Goal: Obtain resource: Obtain resource

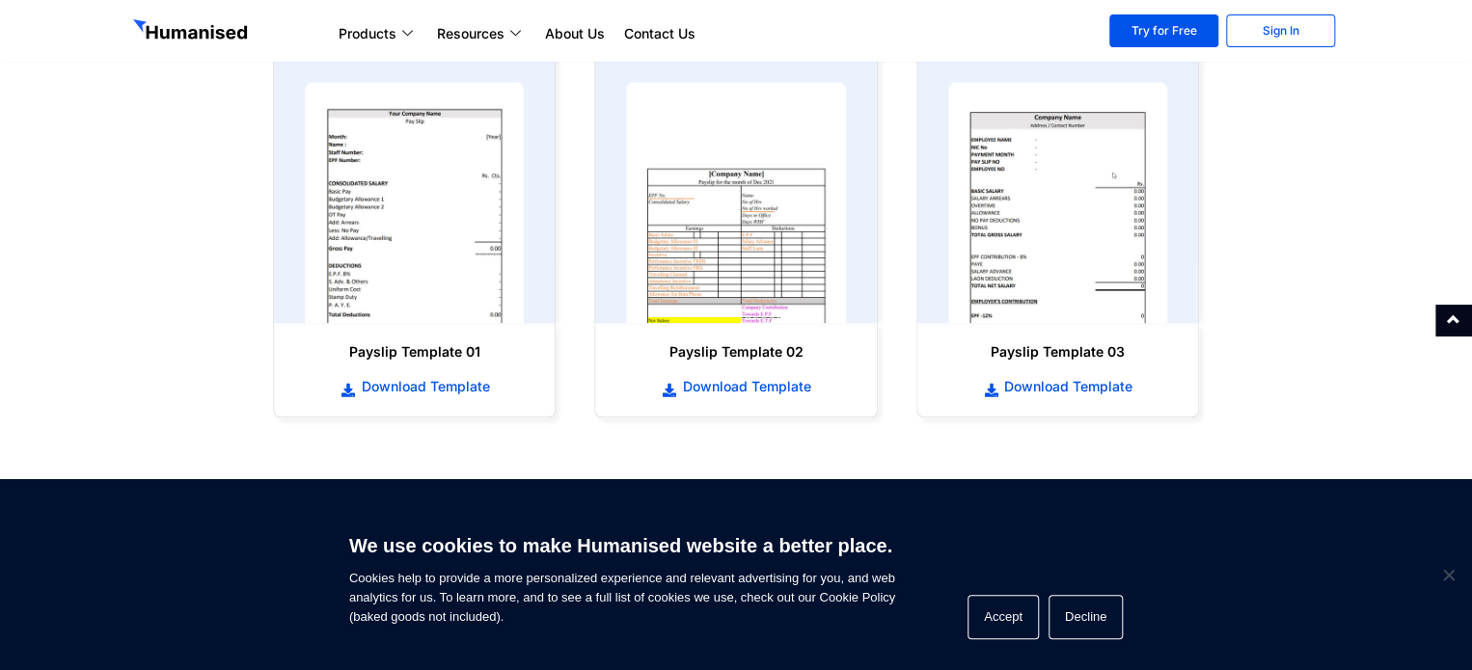
scroll to position [965, 0]
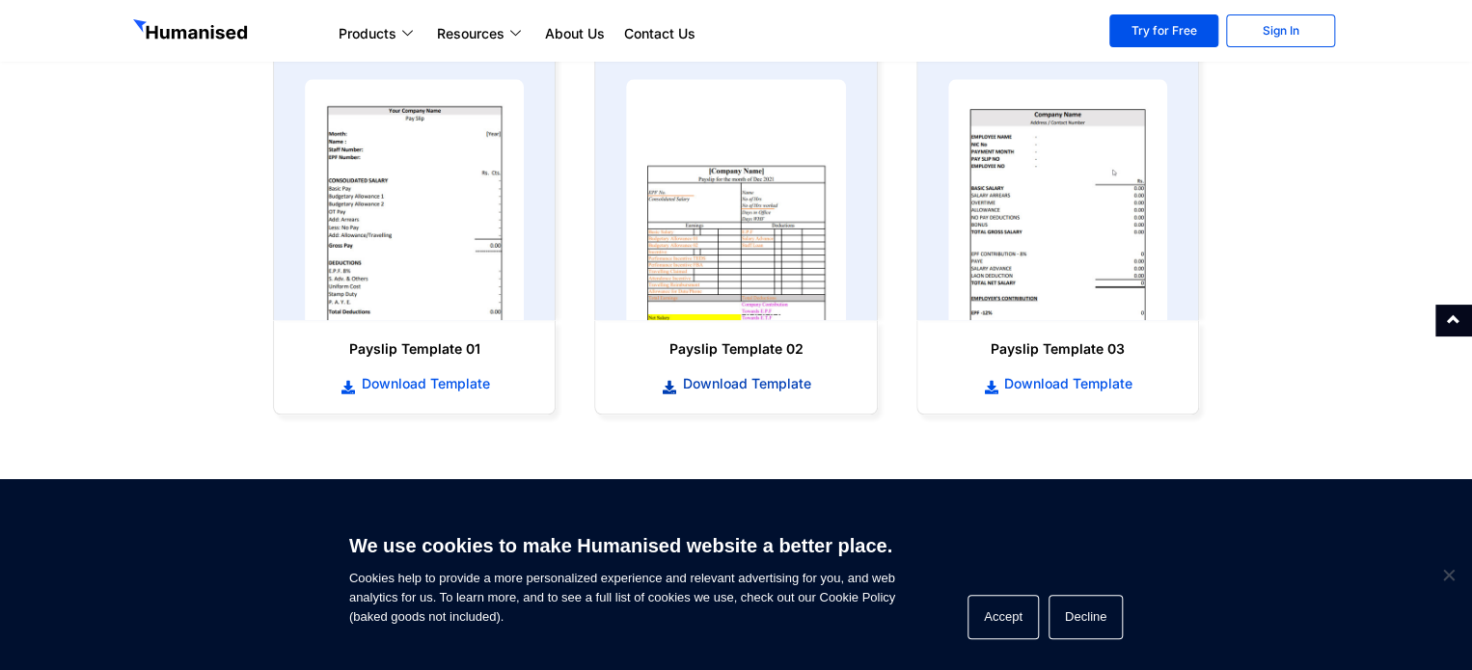
click at [725, 388] on span "Download Template" at bounding box center [744, 383] width 133 height 19
click at [765, 381] on span "Download Template" at bounding box center [744, 383] width 133 height 19
click at [1020, 608] on button "Accept" at bounding box center [1002, 617] width 71 height 44
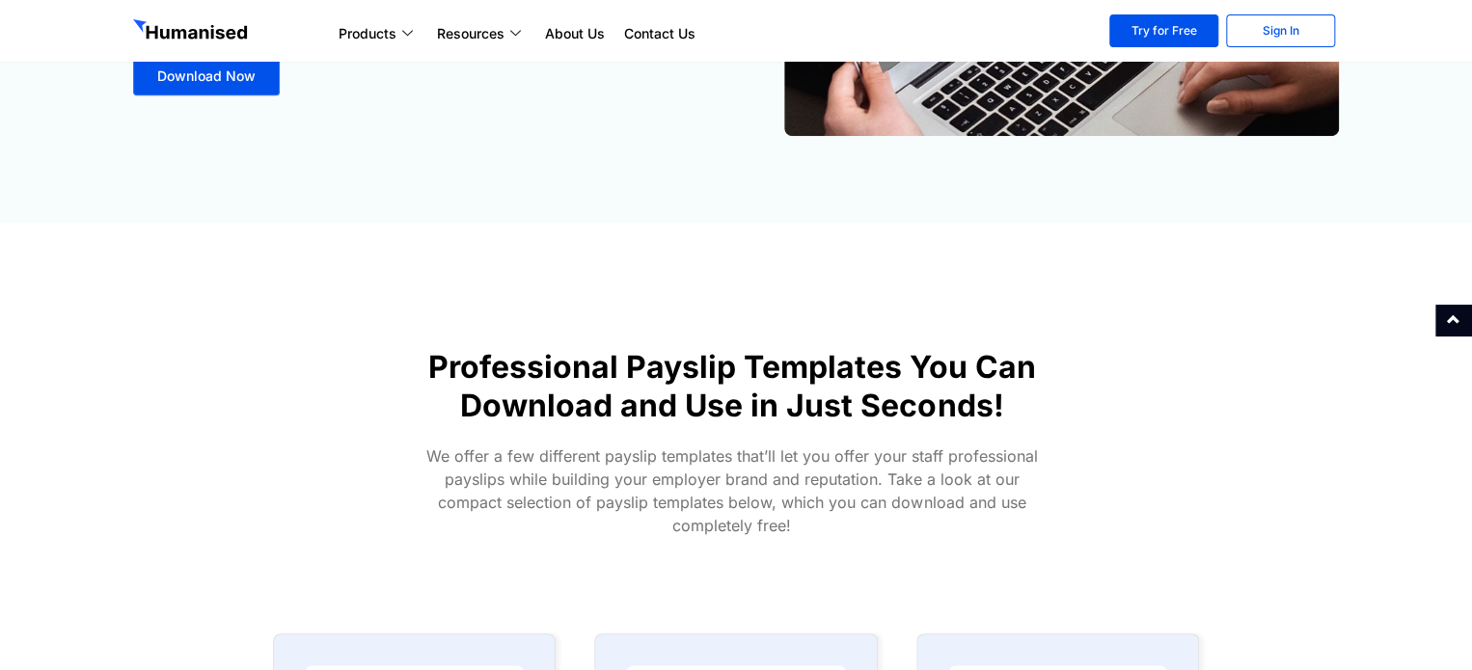
scroll to position [0, 0]
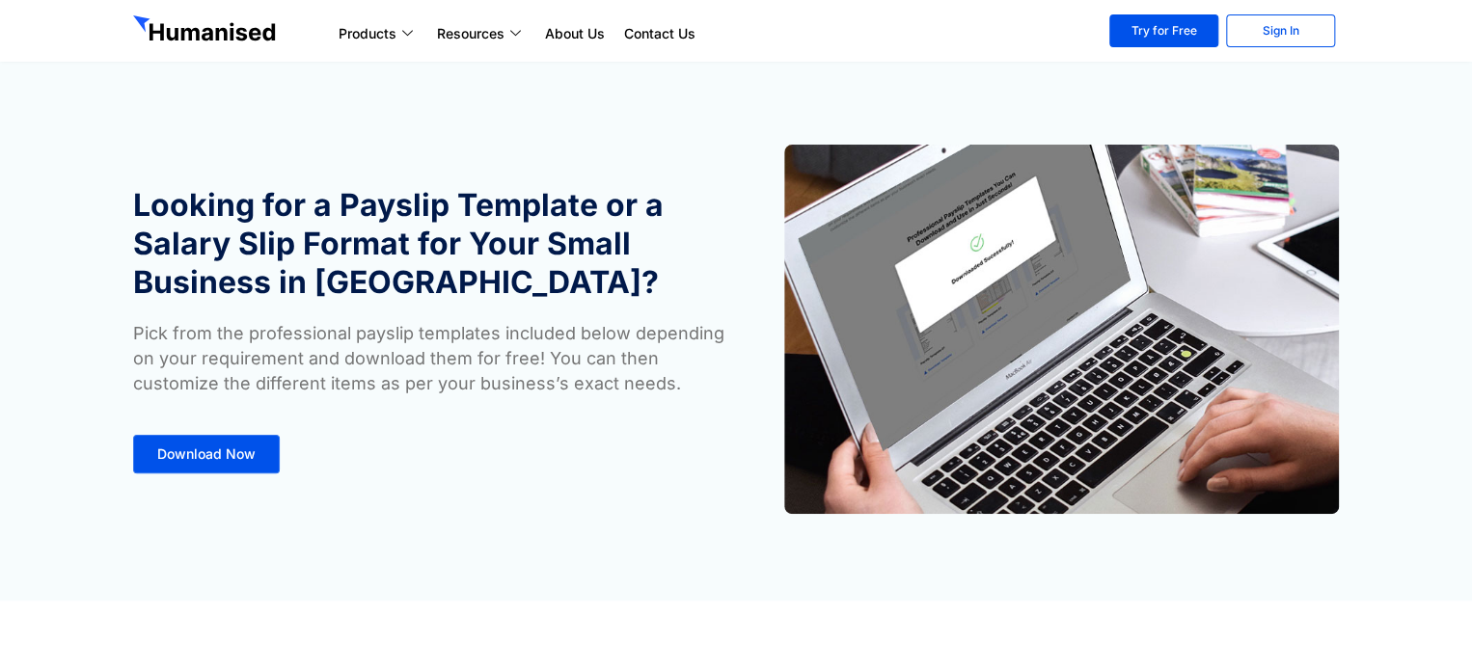
drag, startPoint x: 320, startPoint y: 136, endPoint x: 243, endPoint y: 555, distance: 425.7
click at [243, 555] on section "Looking for a Payslip Template or a Salary Slip Format for Your Small Business …" at bounding box center [736, 300] width 1472 height 601
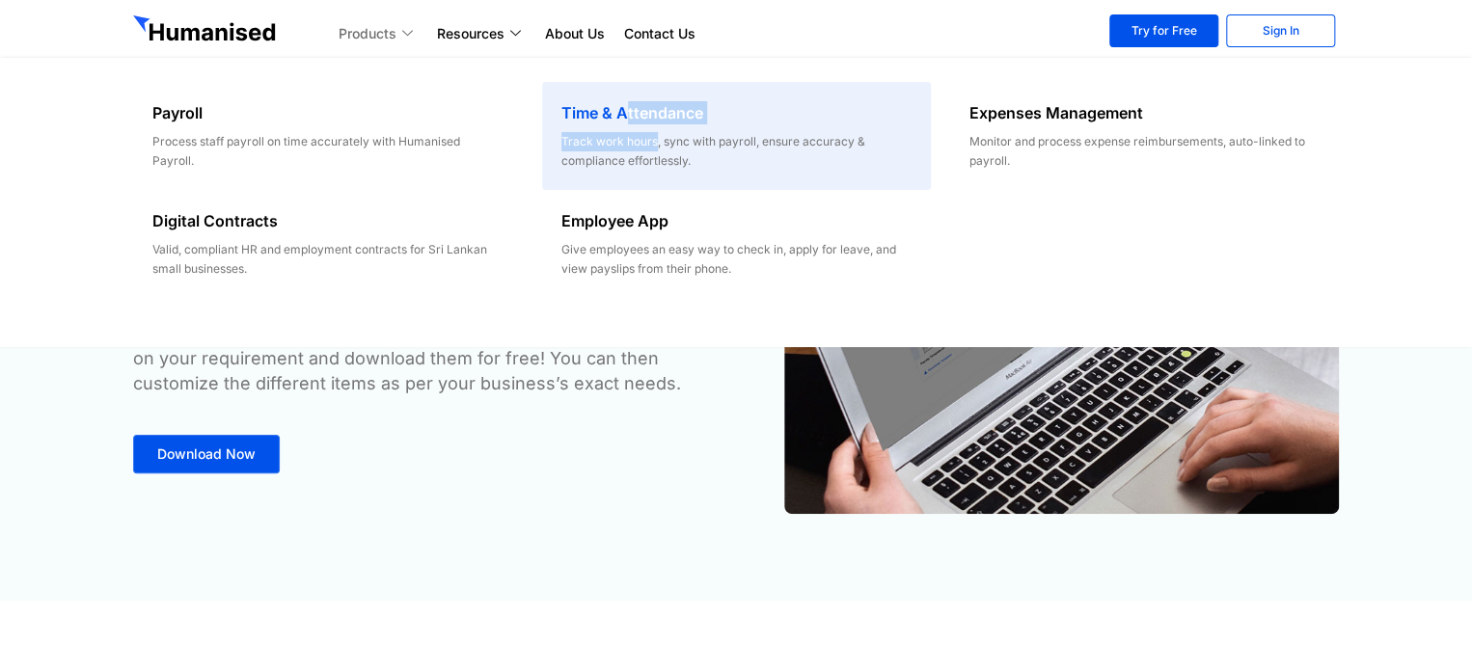
click at [626, 131] on div "Time & Attendance Track work hours, sync with payroll, ensure accuracy & compli…" at bounding box center [736, 136] width 389 height 108
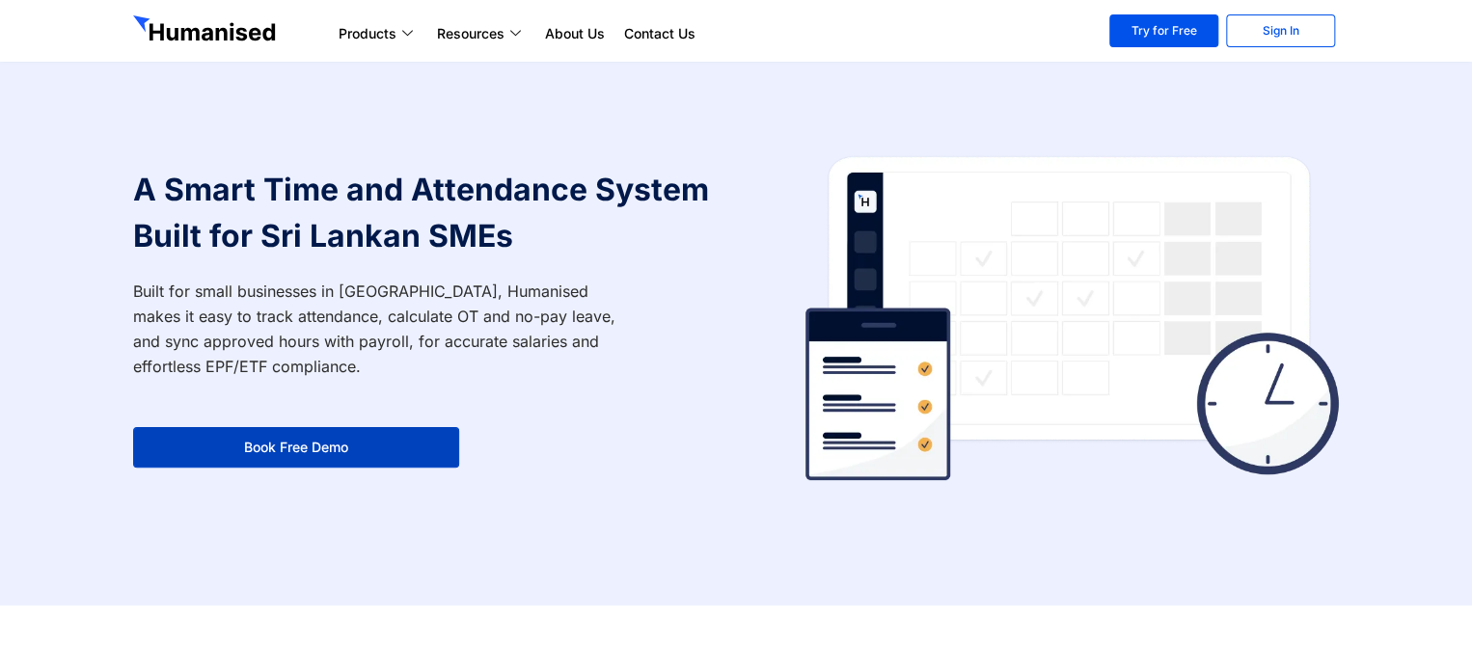
click at [328, 455] on link "Book Free Demo" at bounding box center [296, 447] width 326 height 41
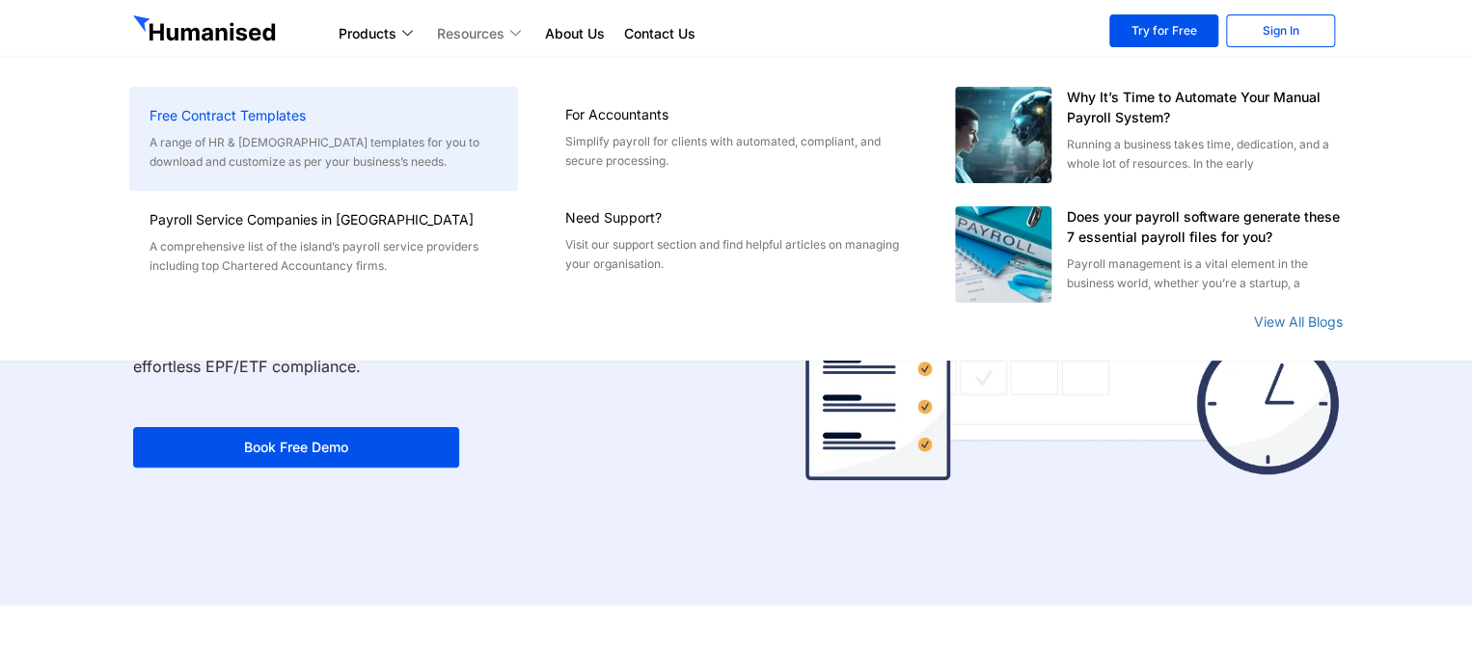
click at [296, 119] on h6 "Free Contract Templates" at bounding box center [324, 115] width 349 height 19
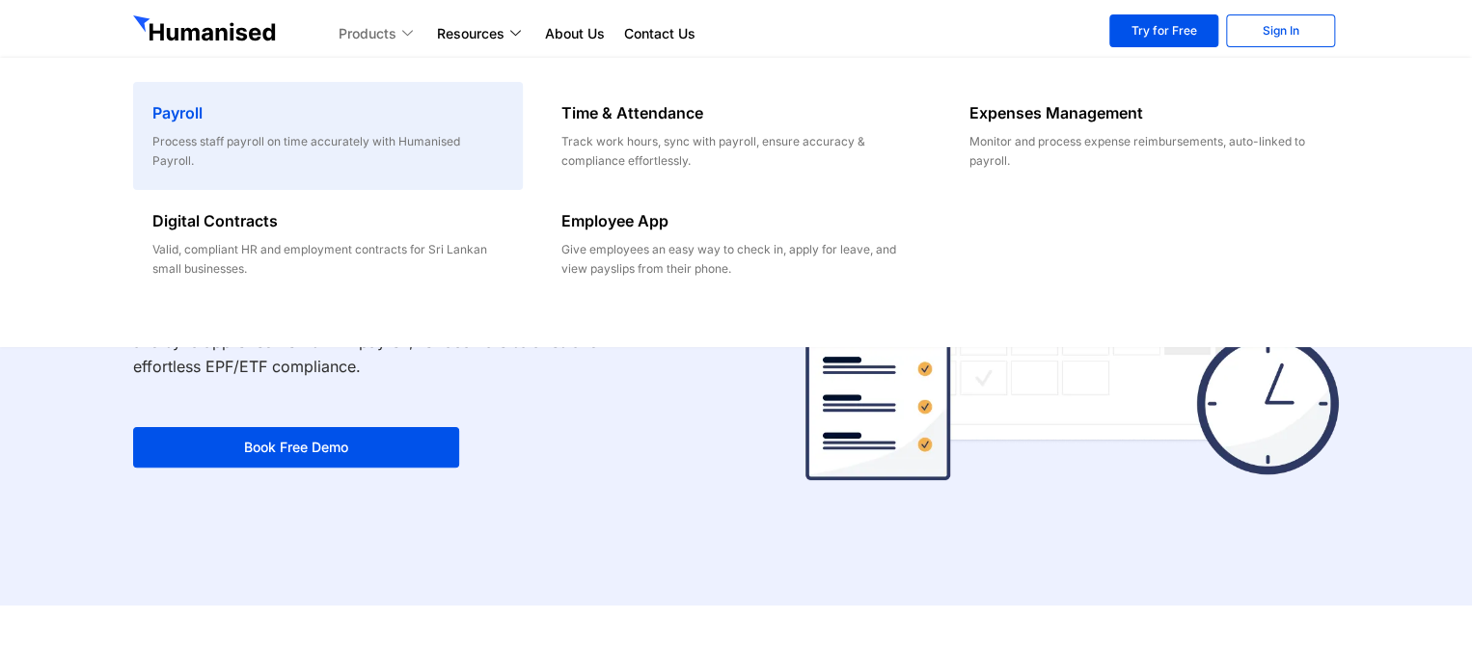
click at [421, 134] on div "Process staff payroll on time accurately with Humanised Payroll." at bounding box center [327, 151] width 350 height 39
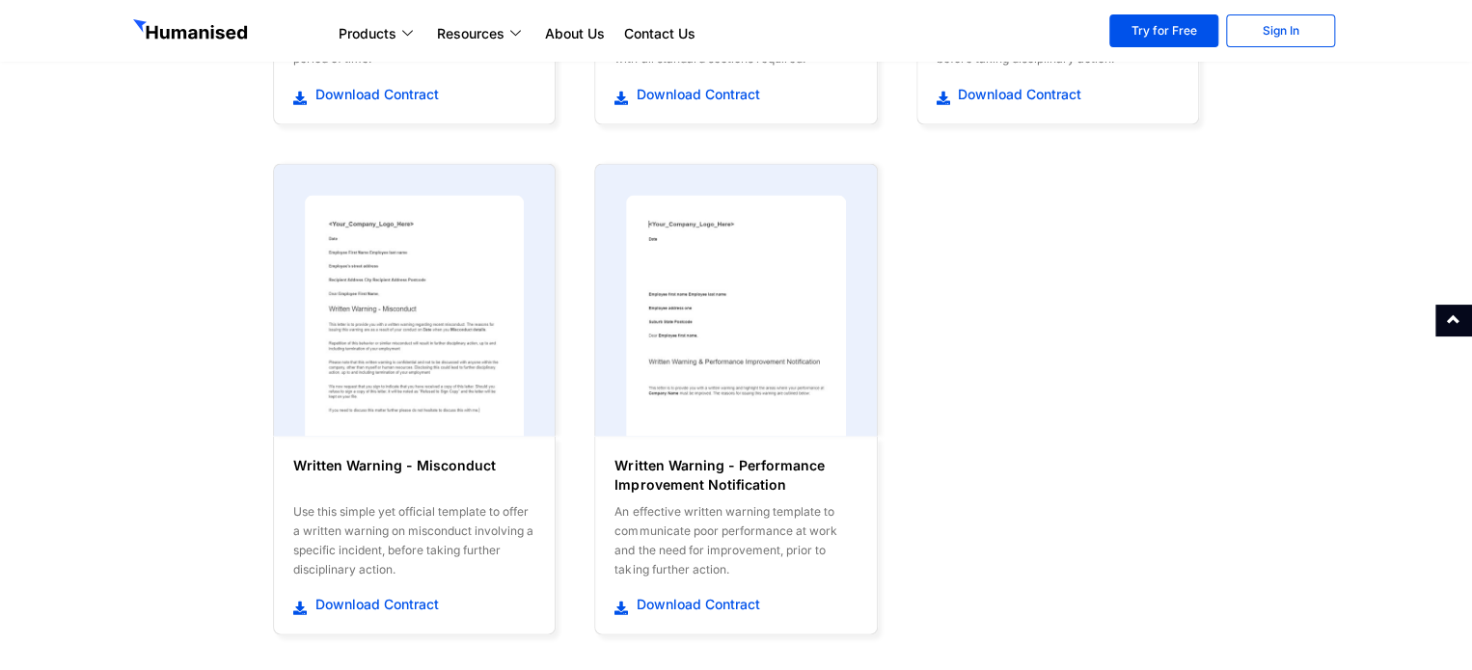
scroll to position [1813, 0]
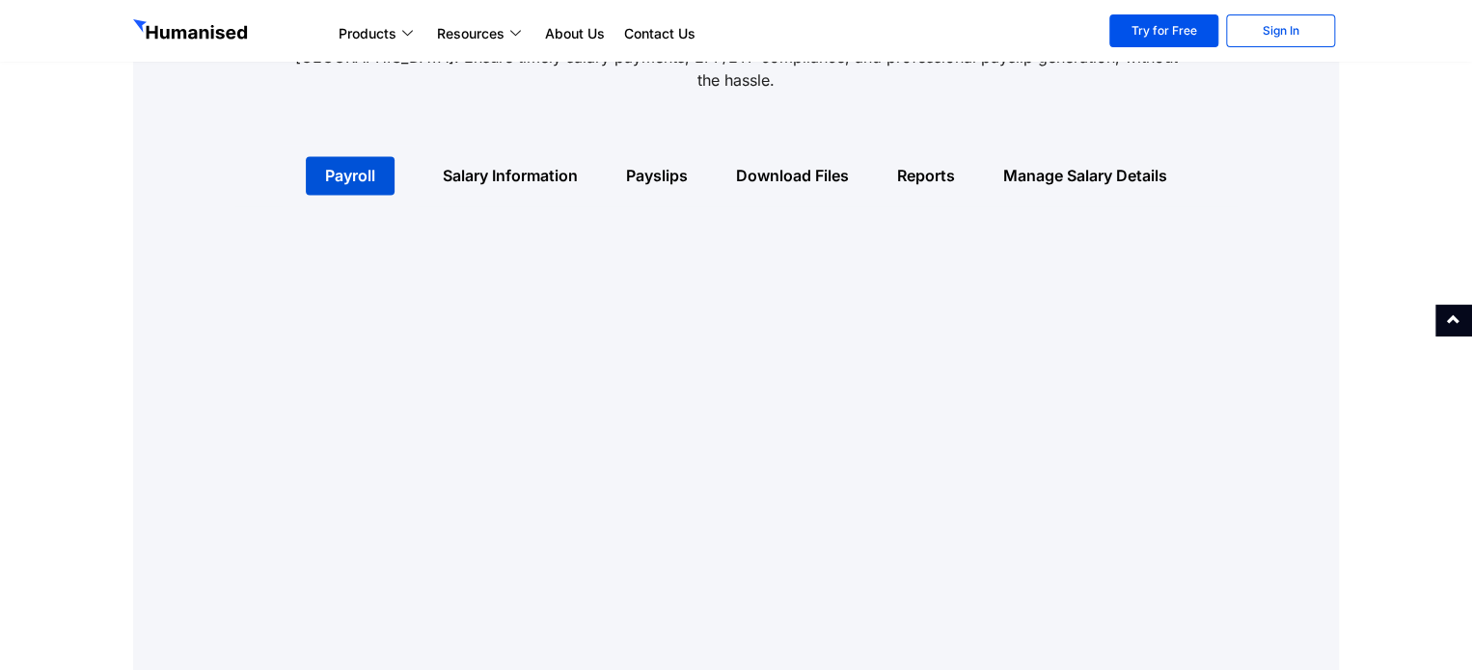
scroll to position [1312, 0]
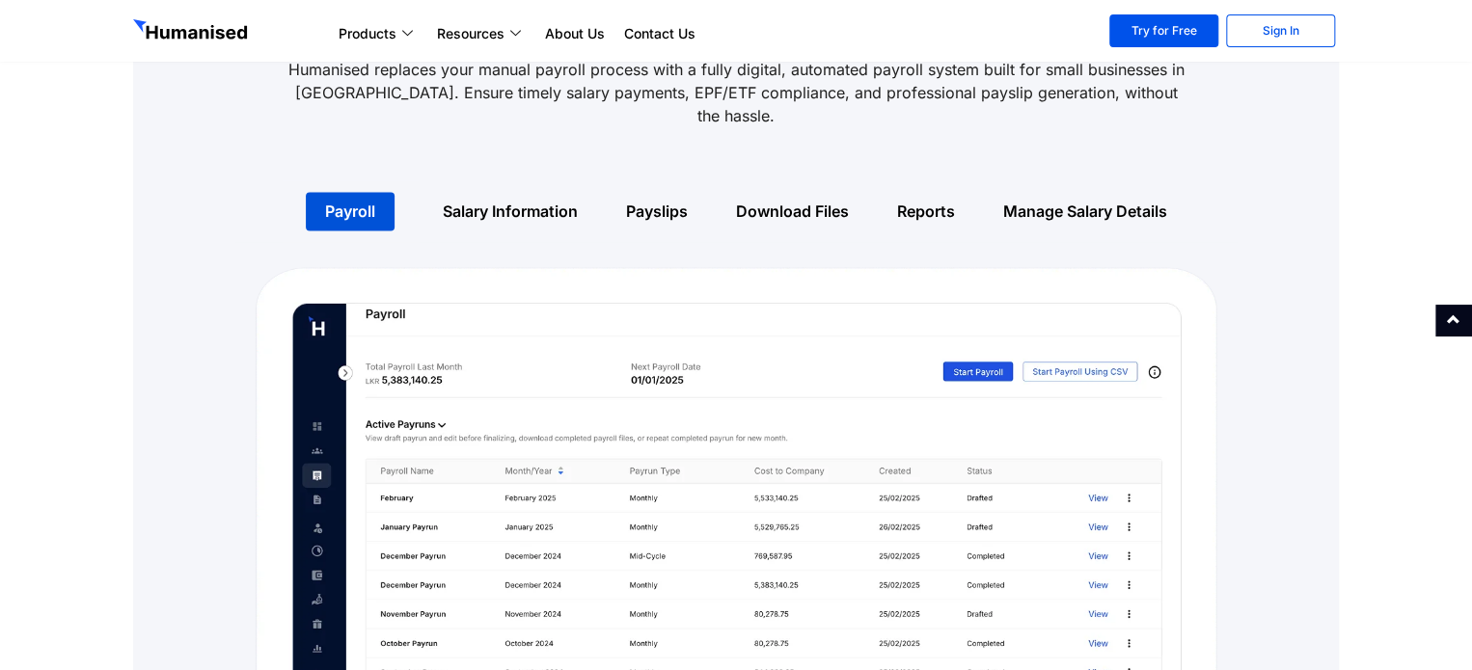
click at [481, 202] on link "Salary Information" at bounding box center [510, 211] width 135 height 19
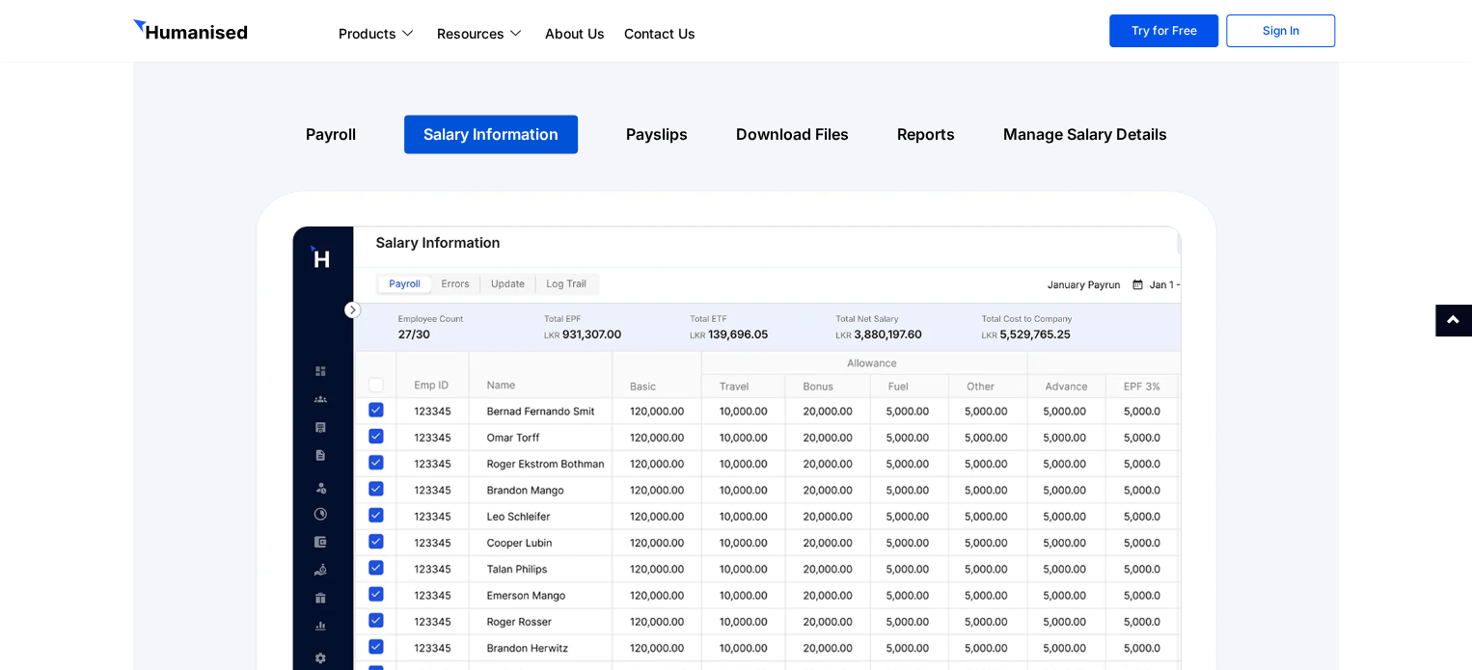
scroll to position [1350, 0]
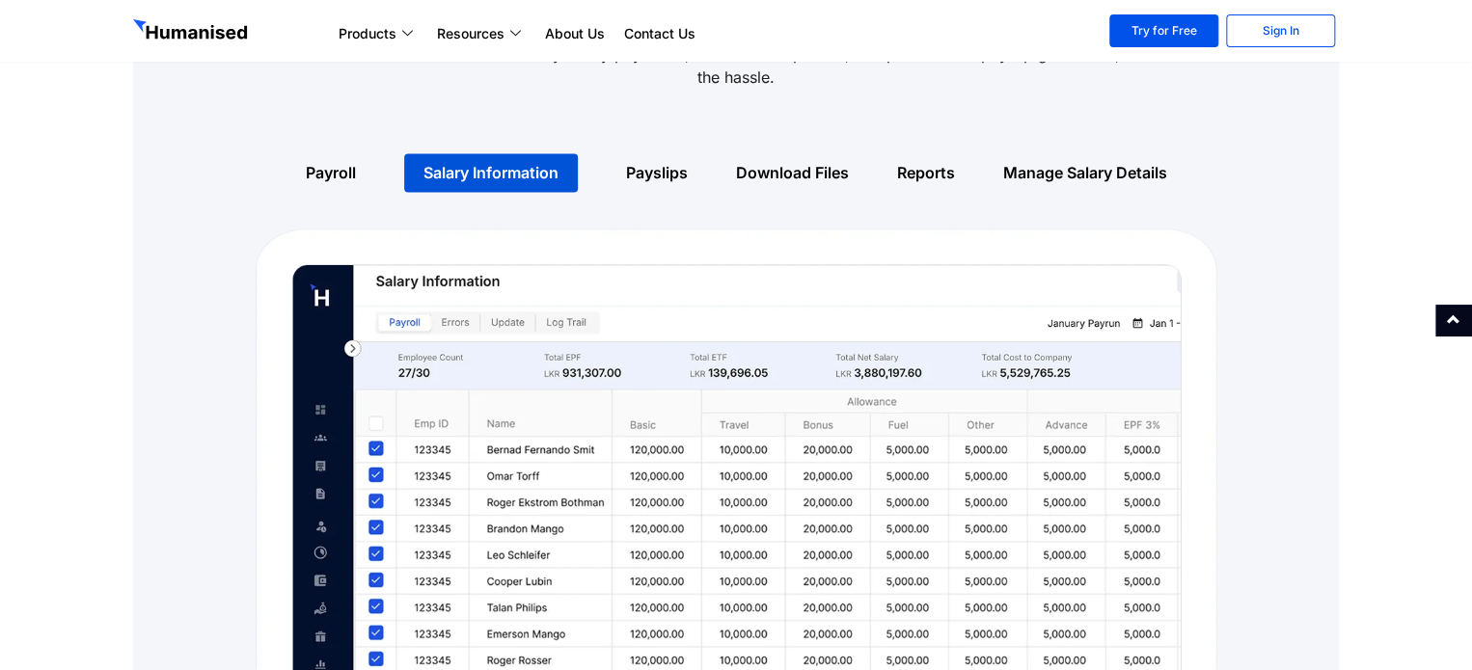
click at [649, 163] on link "Payslips" at bounding box center [657, 172] width 62 height 19
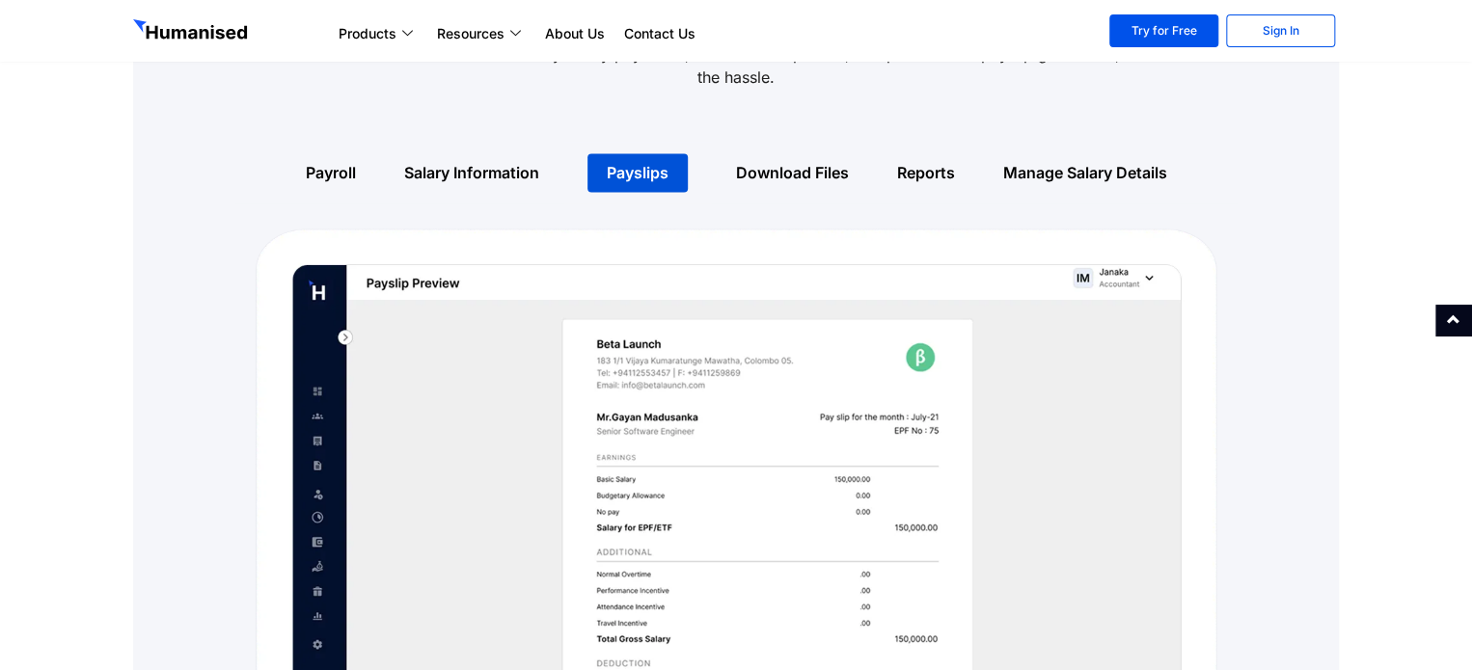
click at [760, 163] on link "Download Files" at bounding box center [792, 172] width 113 height 19
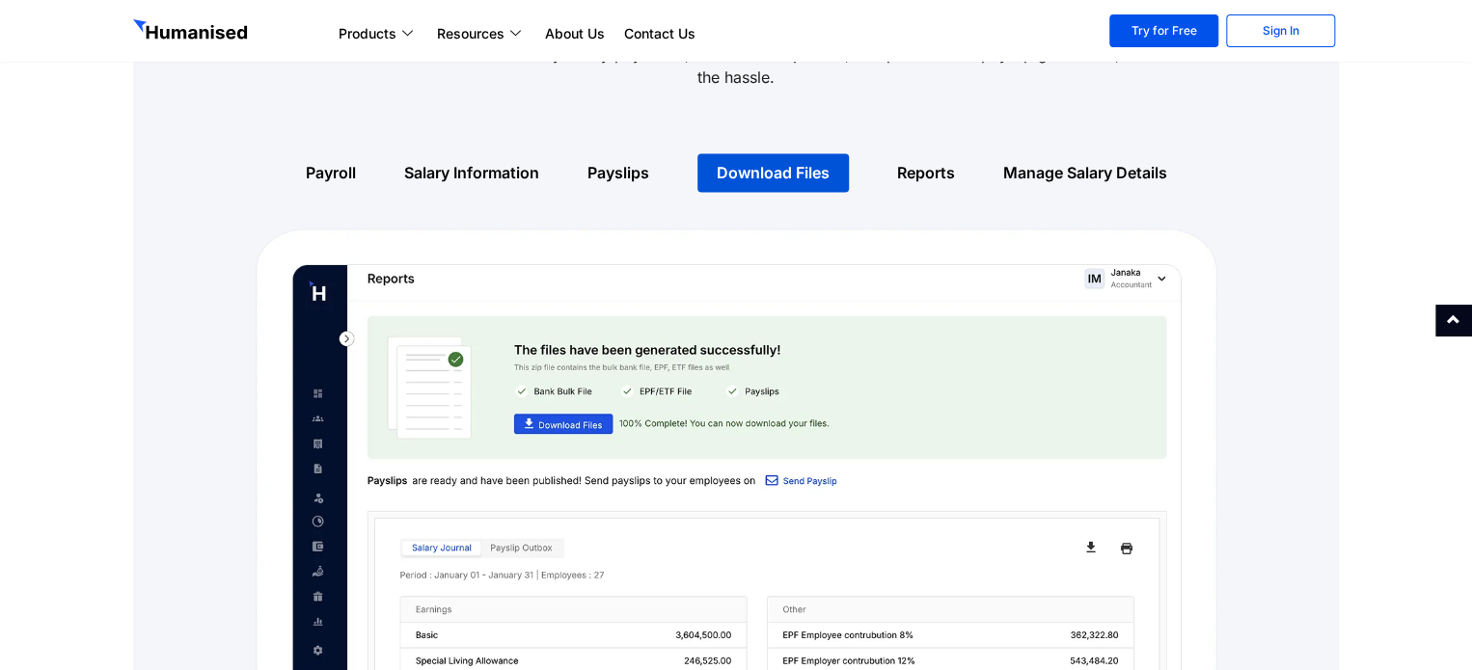
click at [1007, 163] on link "Manage Salary Details" at bounding box center [1085, 172] width 164 height 19
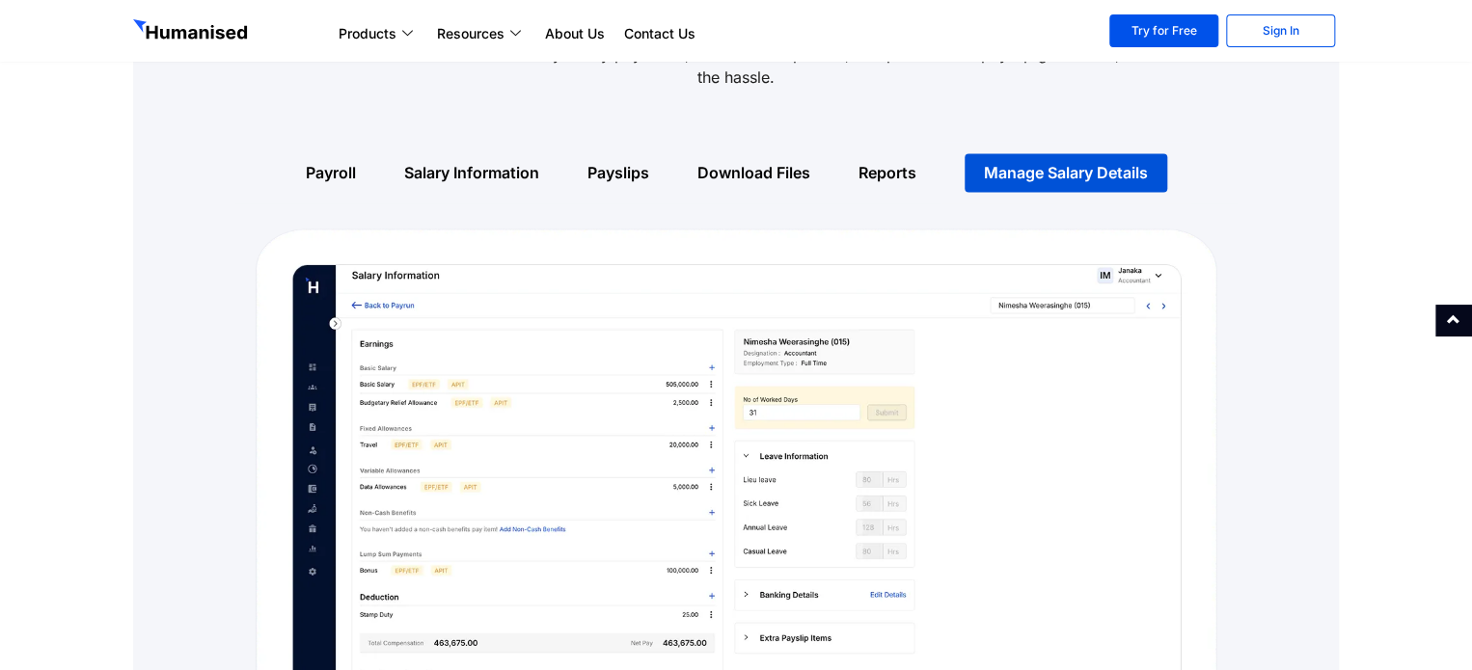
click at [906, 163] on link "Reports" at bounding box center [887, 172] width 58 height 19
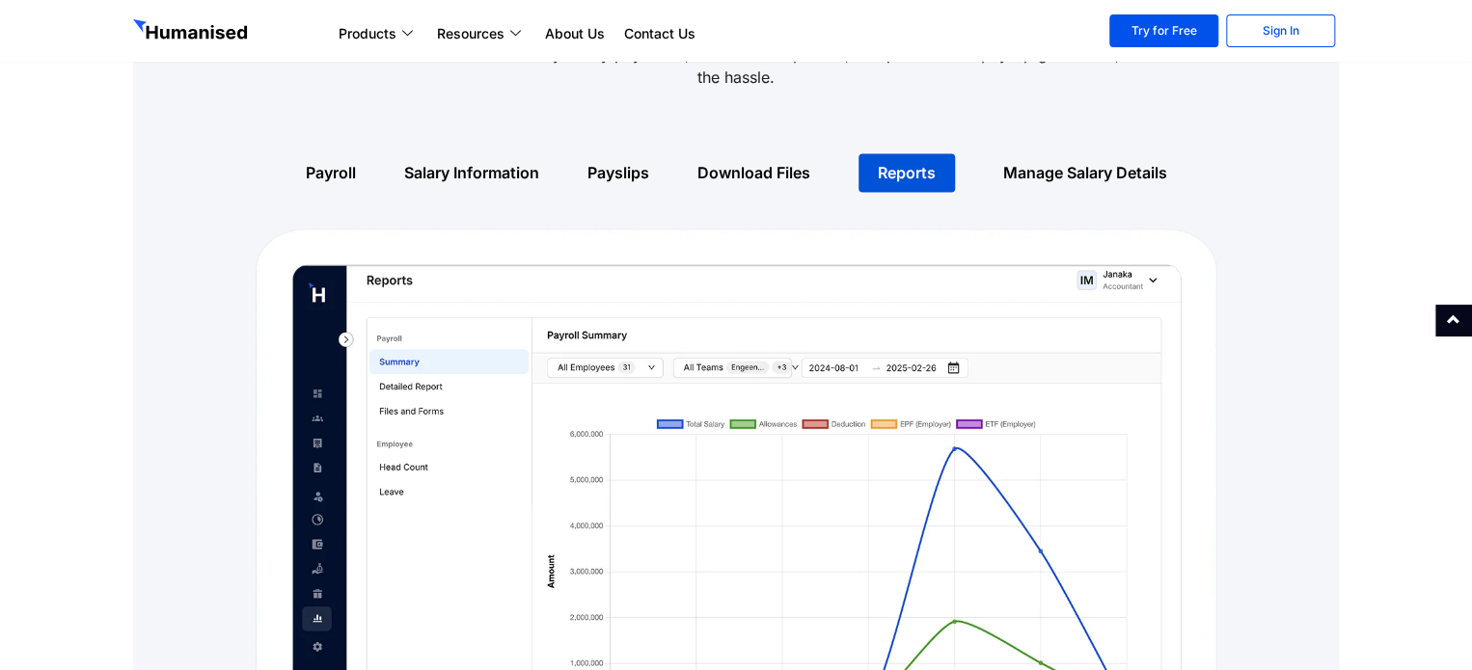
click at [777, 163] on link "Download Files" at bounding box center [753, 172] width 113 height 19
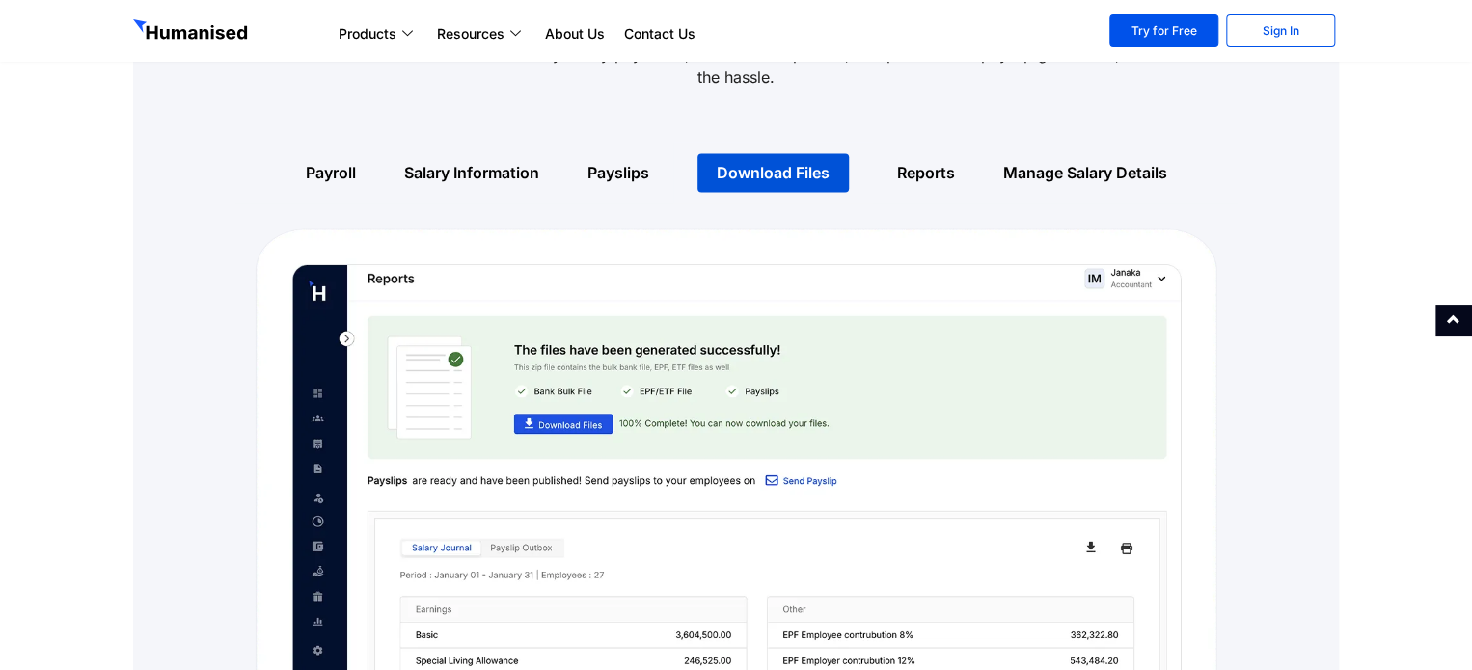
click at [596, 163] on link "Payslips" at bounding box center [618, 172] width 62 height 19
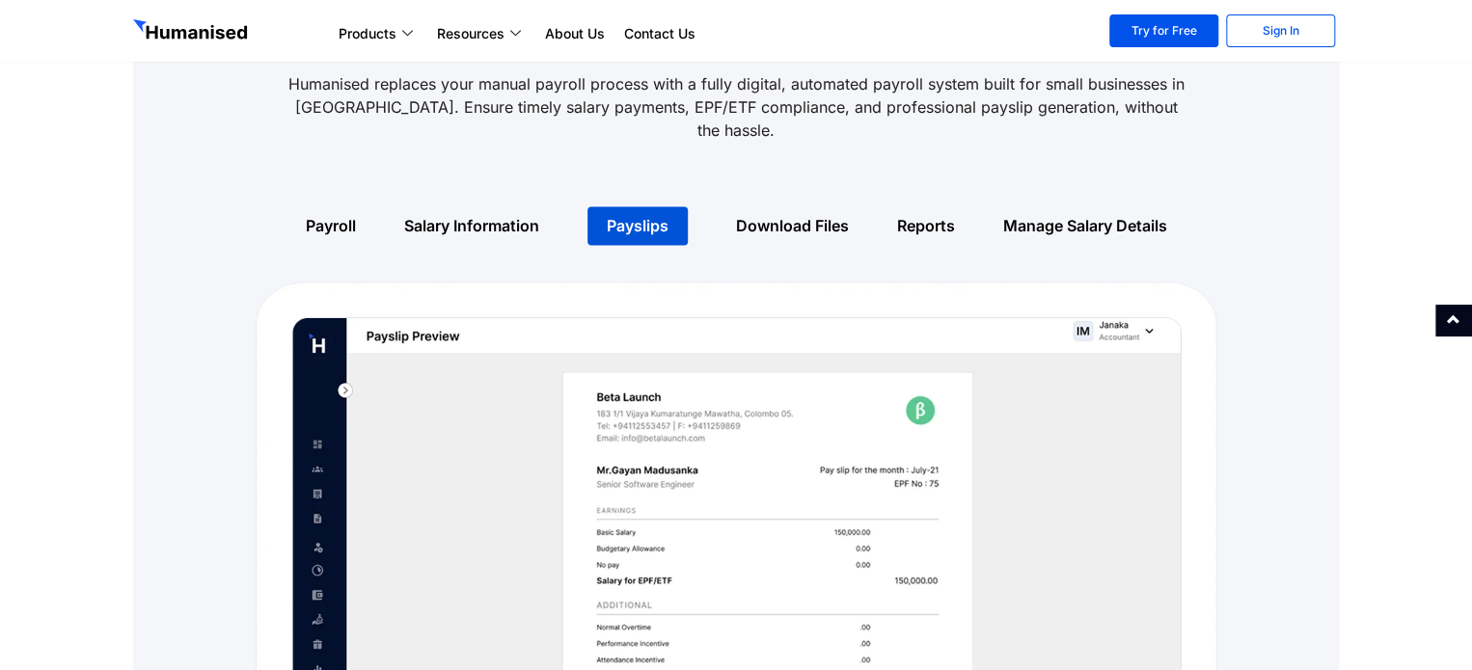
scroll to position [1273, 0]
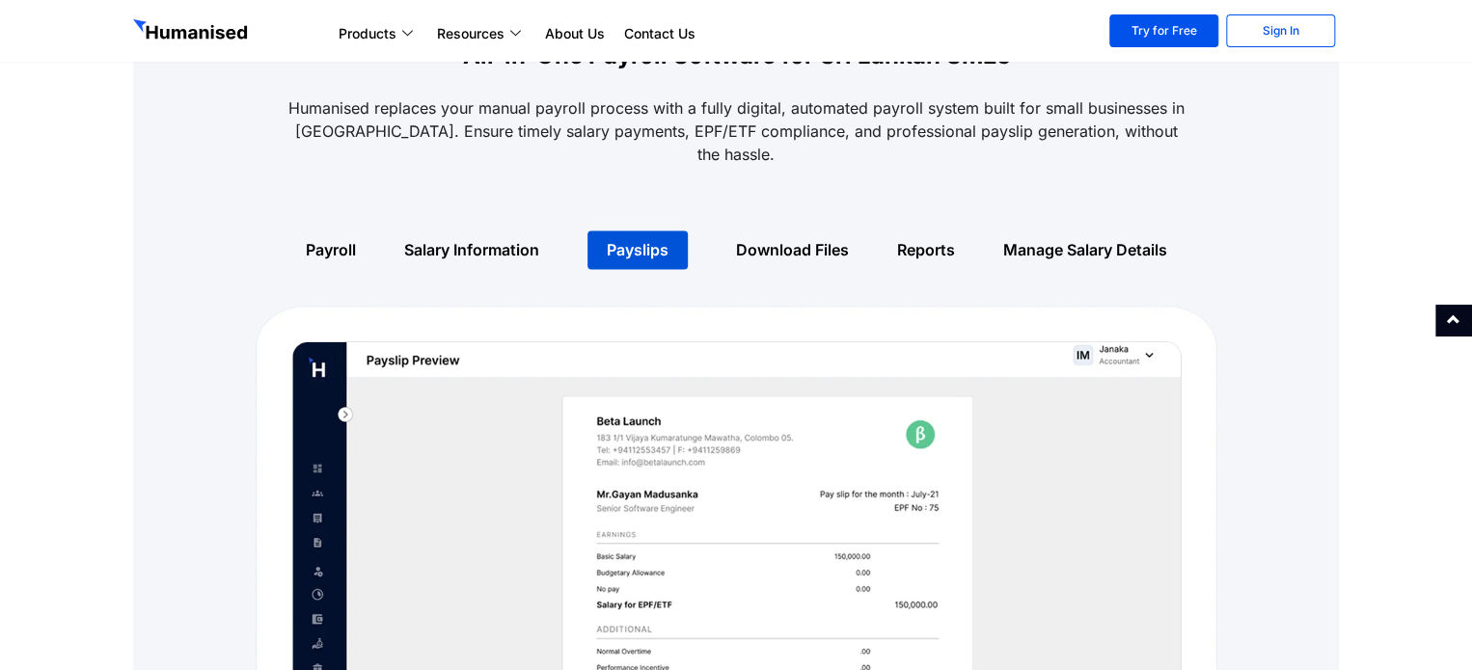
click at [517, 238] on div "Salary Information" at bounding box center [471, 250] width 183 height 62
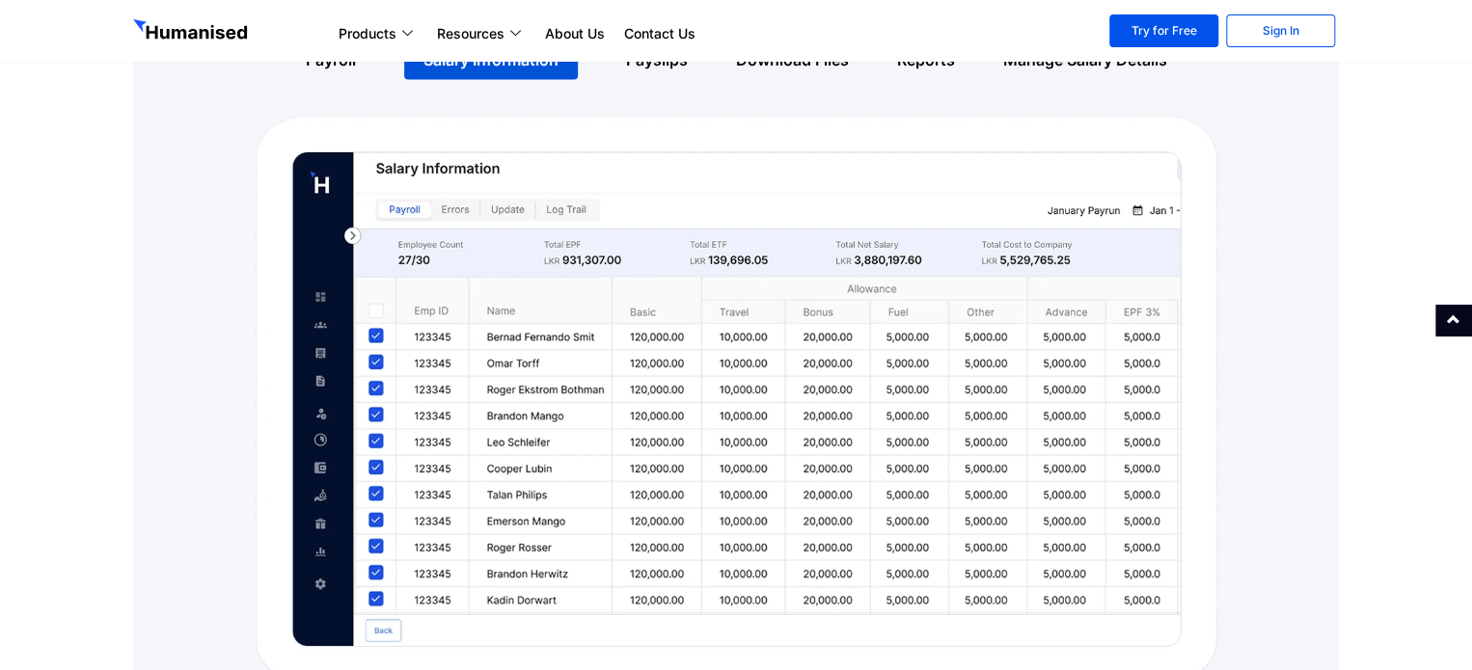
scroll to position [1466, 0]
